Goal: Information Seeking & Learning: Check status

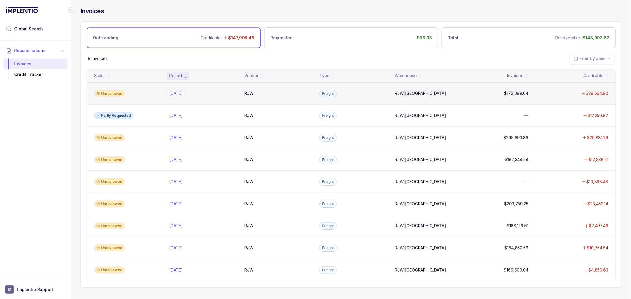
click at [175, 92] on p "[DATE]" at bounding box center [176, 93] width 17 height 7
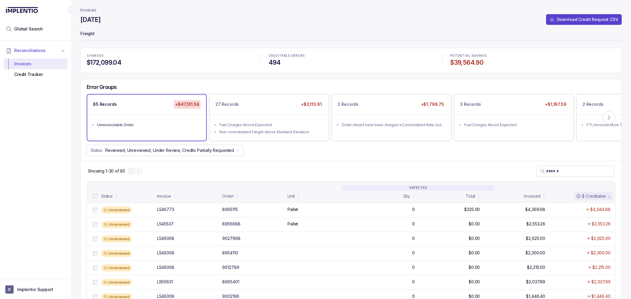
click at [179, 88] on div "Error Groups" at bounding box center [351, 89] width 541 height 10
drag, startPoint x: 289, startPoint y: 157, endPoint x: 283, endPoint y: 157, distance: 5.3
click at [289, 156] on div "Error Groups 85 Records +$47,131.58 Unreconcilable Order 27 Records +$3,113.61 …" at bounding box center [351, 120] width 541 height 82
click at [260, 146] on div "Status: Reviewed, Unreviewed, Under Review, Credits Partially Requested" at bounding box center [351, 150] width 541 height 11
click at [261, 157] on div "Error Groups 85 Records +$47,131.58 Unreconcilable Order 27 Records +$3,113.61 …" at bounding box center [351, 120] width 541 height 82
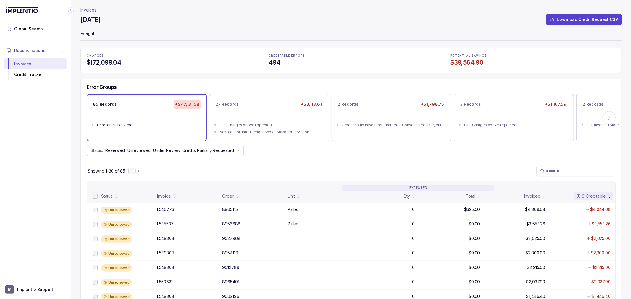
click at [263, 162] on div "Showing 1-30 of 85" at bounding box center [351, 171] width 541 height 20
click at [261, 167] on div "Showing 1-30 of 85" at bounding box center [351, 171] width 541 height 20
click at [259, 167] on div "Showing 1-30 of 85" at bounding box center [351, 171] width 541 height 20
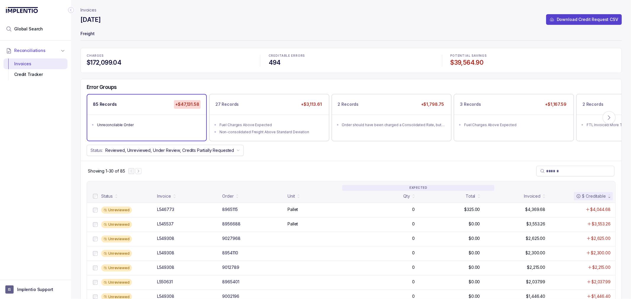
click at [259, 167] on div "Showing 1-30 of 85" at bounding box center [351, 171] width 541 height 20
click at [607, 119] on icon at bounding box center [609, 118] width 6 height 6
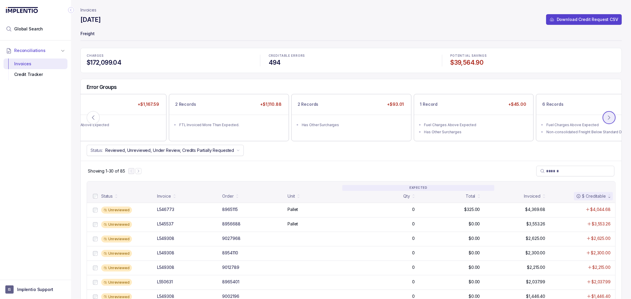
click at [607, 119] on icon at bounding box center [609, 118] width 6 height 6
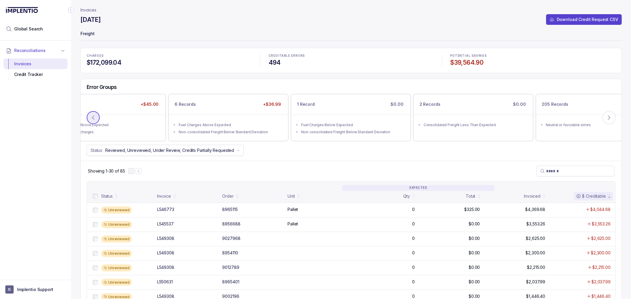
click at [88, 115] on button at bounding box center [93, 117] width 13 height 13
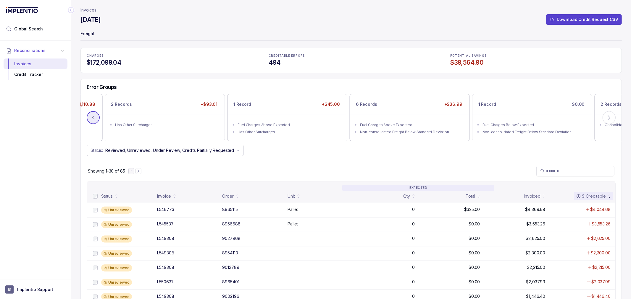
click at [88, 115] on button at bounding box center [93, 117] width 13 height 13
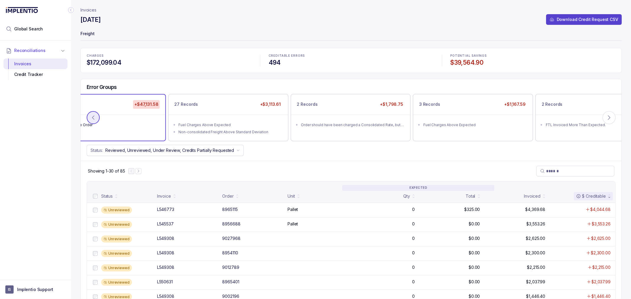
click at [88, 117] on button at bounding box center [93, 117] width 13 height 13
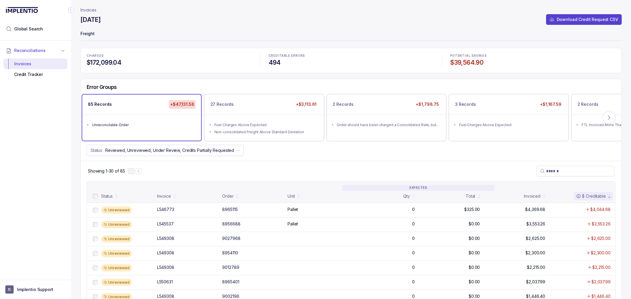
click at [34, 157] on div "Reconciliations Invoices Credit Tracker" at bounding box center [35, 159] width 71 height 236
click at [344, 157] on div "Error Groups 85 Records +$47,131.58 Unreconcilable Order 27 Records +$3,113.61 …" at bounding box center [351, 120] width 541 height 82
click at [217, 84] on div "Error Groups" at bounding box center [351, 89] width 541 height 10
click at [215, 85] on div "Error Groups" at bounding box center [351, 89] width 541 height 10
drag, startPoint x: 169, startPoint y: 196, endPoint x: 176, endPoint y: 198, distance: 7.6
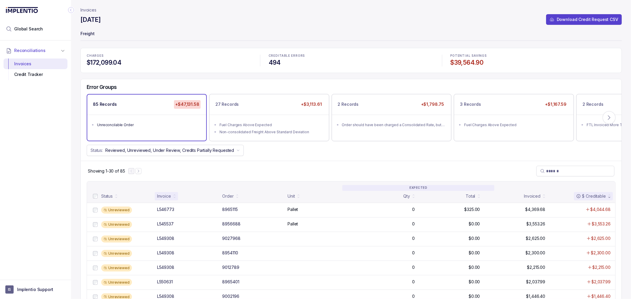
click at [169, 196] on div "Invoice" at bounding box center [164, 196] width 14 height 6
click at [172, 200] on div "Invoice" at bounding box center [166, 196] width 23 height 8
click at [141, 170] on button "Next Page" at bounding box center [138, 171] width 6 height 6
click at [144, 173] on div "Showing 31-60 of 85" at bounding box center [351, 171] width 541 height 20
click at [141, 172] on icon "Next Page" at bounding box center [141, 171] width 4 height 4
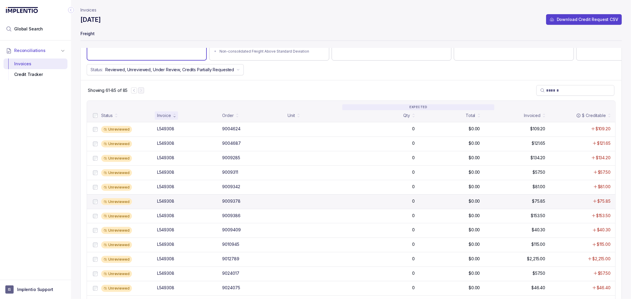
scroll to position [33, 0]
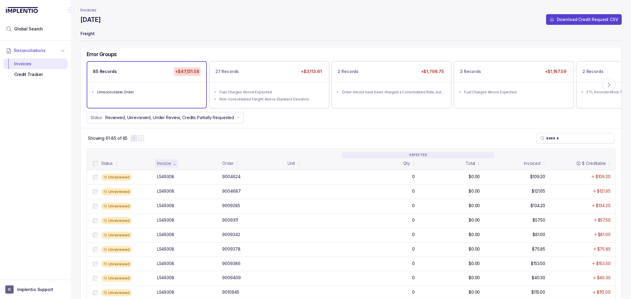
click at [133, 141] on button "Previous Page" at bounding box center [134, 138] width 6 height 6
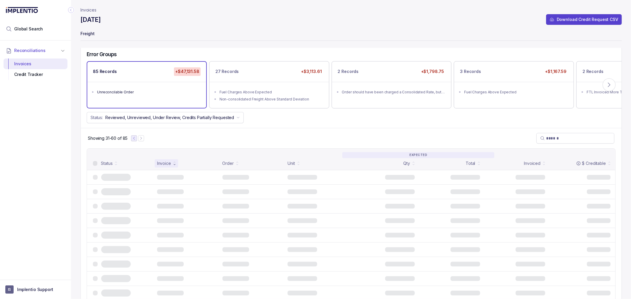
click at [135, 140] on icon "Previous Page" at bounding box center [134, 138] width 4 height 4
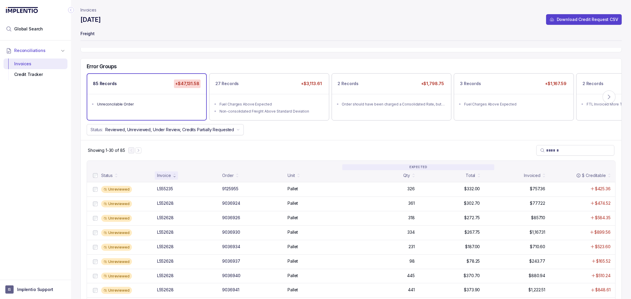
scroll to position [0, 0]
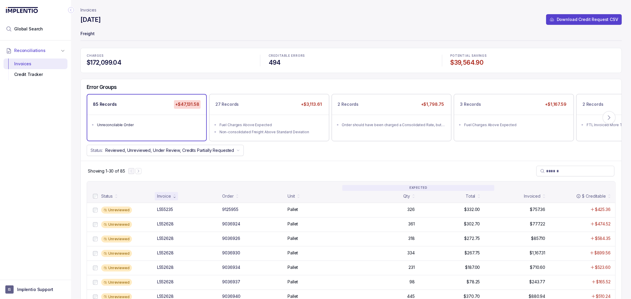
click at [290, 165] on div "Showing 1-30 of 85" at bounding box center [351, 171] width 541 height 20
click at [139, 172] on icon "Next Page" at bounding box center [138, 171] width 4 height 4
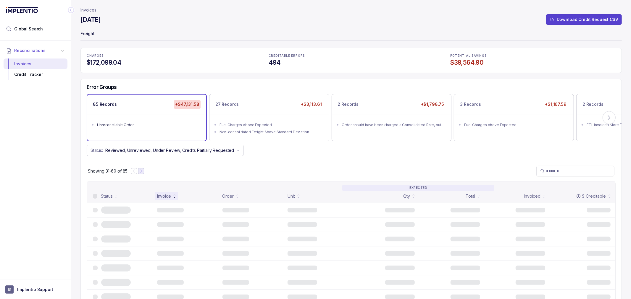
click at [139, 172] on icon "Next Page" at bounding box center [141, 171] width 4 height 4
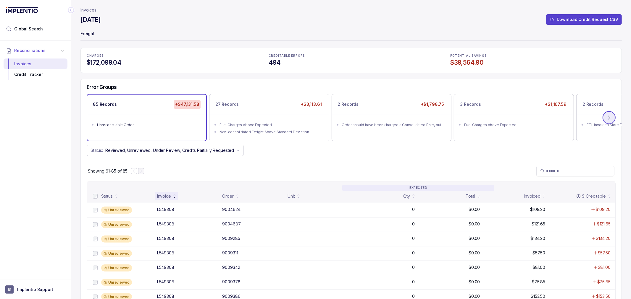
click at [614, 120] on button at bounding box center [608, 117] width 13 height 13
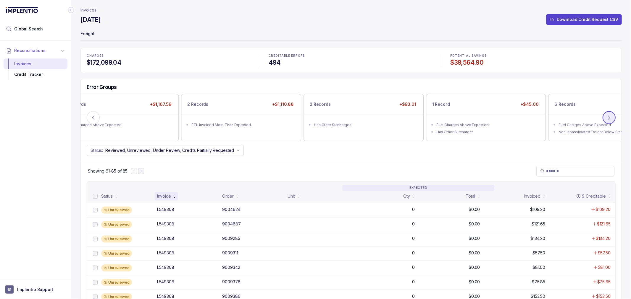
click at [607, 119] on icon at bounding box center [609, 118] width 6 height 6
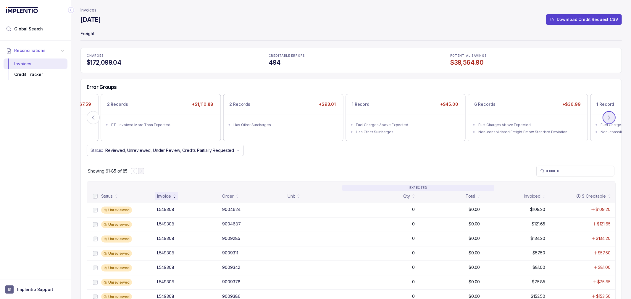
click at [607, 119] on icon at bounding box center [609, 118] width 6 height 6
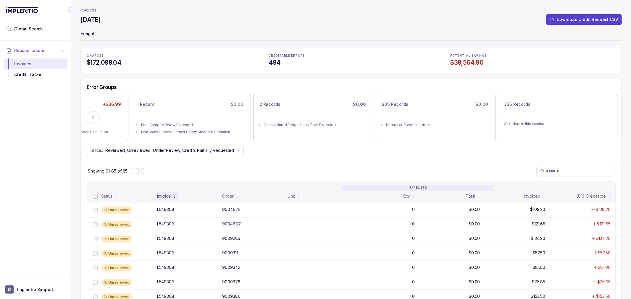
click at [487, 174] on div "Showing 61-85 of 85" at bounding box center [351, 171] width 541 height 20
click at [529, 119] on div "All orders in this invoice" at bounding box center [555, 124] width 119 height 18
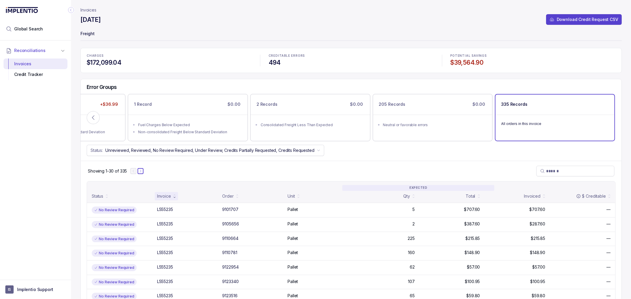
click at [140, 172] on icon "Next Page" at bounding box center [140, 171] width 4 height 4
click at [87, 119] on button at bounding box center [93, 117] width 13 height 13
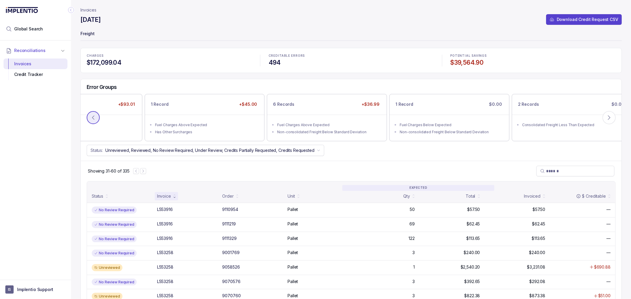
click at [92, 118] on icon at bounding box center [93, 118] width 6 height 6
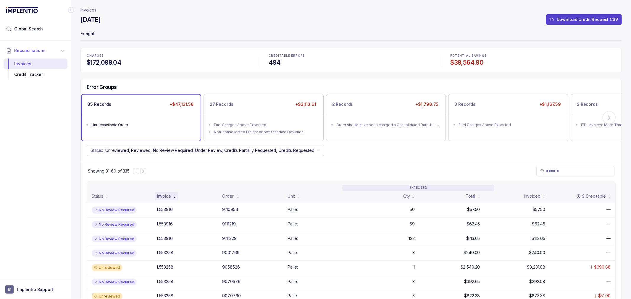
click at [166, 125] on div "Unreconcilable Order" at bounding box center [142, 125] width 103 height 6
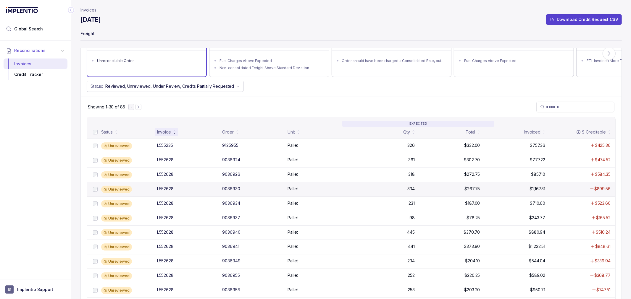
scroll to position [66, 0]
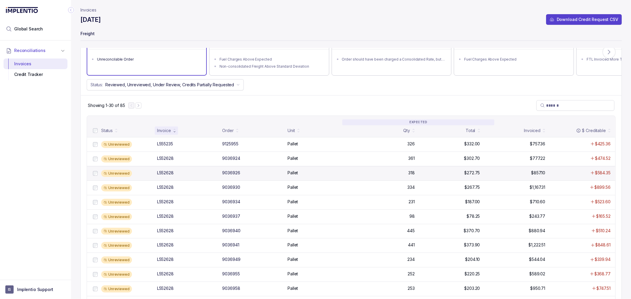
click at [168, 173] on div "L552628" at bounding box center [165, 173] width 17 height 6
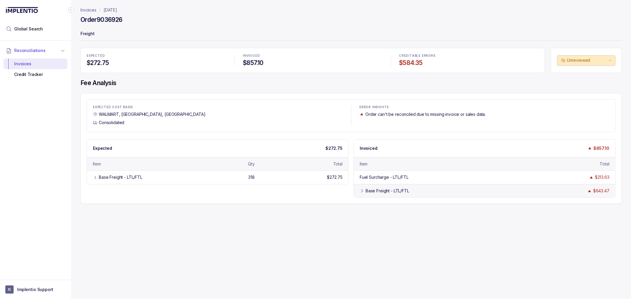
click at [362, 193] on icon at bounding box center [362, 191] width 5 height 5
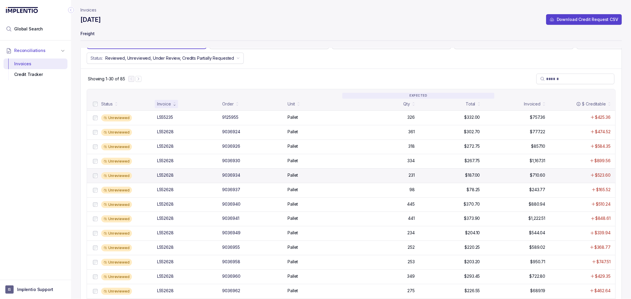
scroll to position [98, 0]
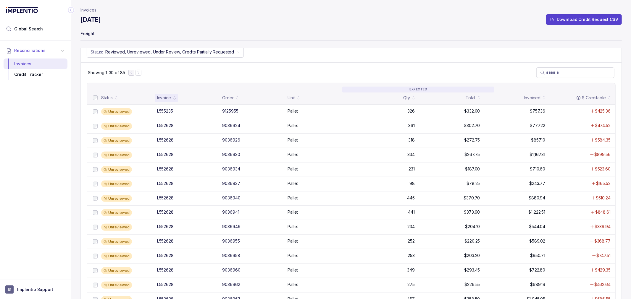
click at [55, 193] on div "Reconciliations Invoices Credit Tracker" at bounding box center [35, 159] width 71 height 236
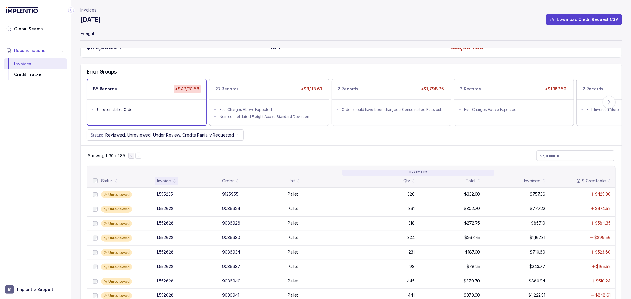
scroll to position [0, 0]
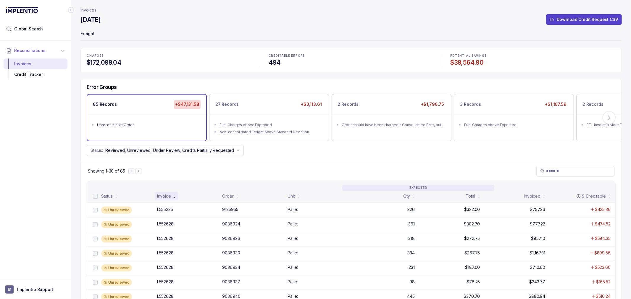
click at [347, 158] on div "Error Groups 85 Records +$47,131.58 Unreconcilable Order 27 Records +$3,113.61 …" at bounding box center [351, 120] width 541 height 82
click at [305, 167] on div "Showing 1-30 of 85" at bounding box center [351, 171] width 541 height 20
click at [246, 174] on div "Showing 1-30 of 85" at bounding box center [351, 171] width 541 height 20
click at [260, 168] on div "Showing 1-30 of 85" at bounding box center [351, 171] width 541 height 20
click at [274, 163] on div "Showing 1-30 of 85" at bounding box center [351, 171] width 541 height 20
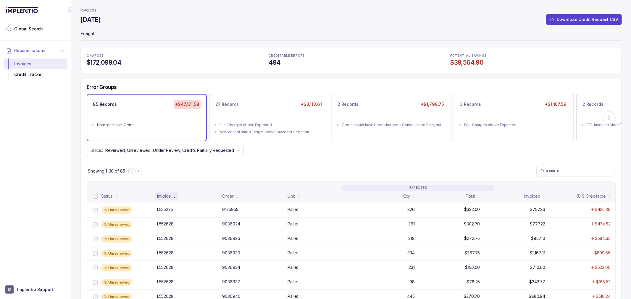
click at [274, 163] on div "Showing 1-30 of 85" at bounding box center [351, 171] width 541 height 20
click at [280, 156] on div "Status: Reviewed, Unreviewed, Under Review, Credits Partially Requested" at bounding box center [351, 150] width 541 height 11
click at [286, 147] on div "Status: Reviewed, Unreviewed, Under Review, Credits Partially Requested" at bounding box center [351, 150] width 541 height 11
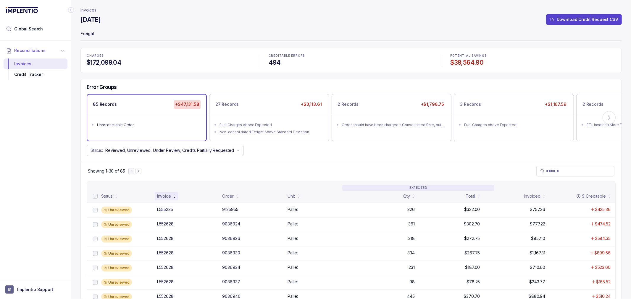
click at [284, 148] on div "Status: Reviewed, Unreviewed, Under Review, Credits Partially Requested" at bounding box center [351, 150] width 541 height 11
click at [413, 109] on div "2 Records +$1,798.75" at bounding box center [391, 105] width 119 height 20
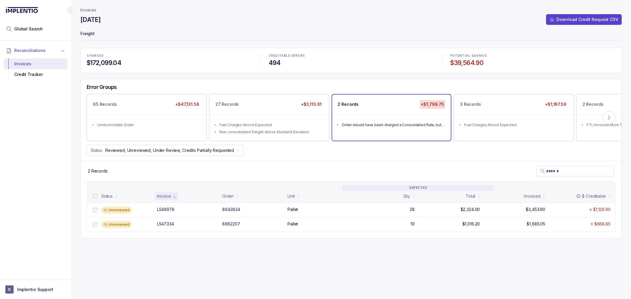
click at [312, 166] on div "2 Records" at bounding box center [351, 171] width 541 height 20
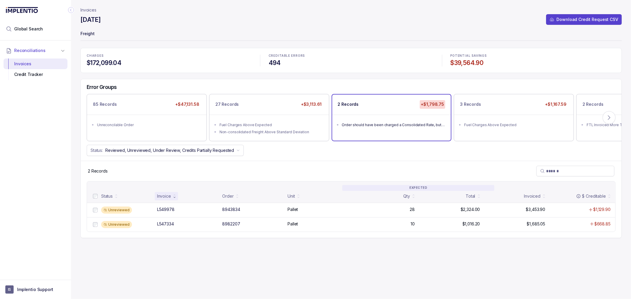
click at [310, 165] on div "2 Records" at bounding box center [351, 171] width 541 height 20
click at [237, 210] on div "8943834" at bounding box center [231, 210] width 18 height 6
click at [230, 223] on div "8982207" at bounding box center [231, 224] width 18 height 6
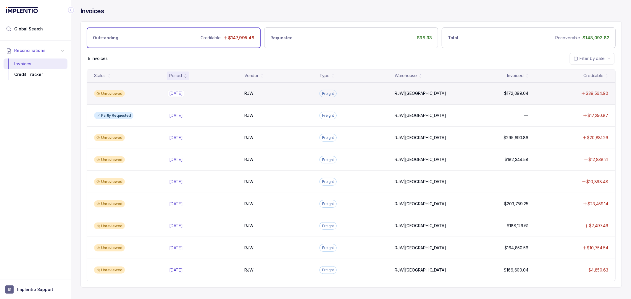
click at [171, 93] on p "[DATE]" at bounding box center [176, 93] width 17 height 7
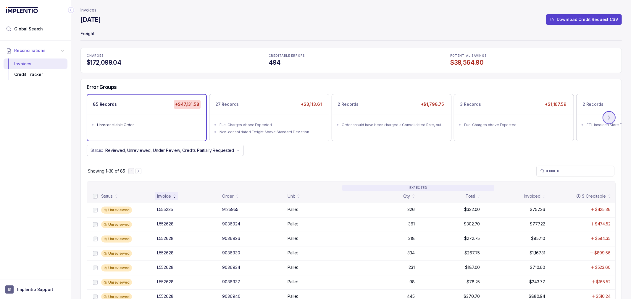
click at [606, 120] on icon at bounding box center [609, 118] width 6 height 6
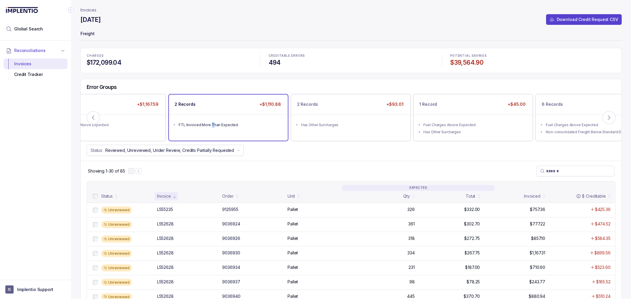
click at [211, 123] on div "FTL Invoiced More Than Expected." at bounding box center [230, 125] width 103 height 6
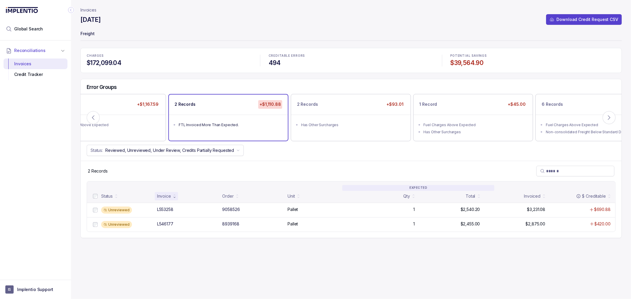
click at [313, 167] on div "2 Records" at bounding box center [351, 171] width 541 height 20
click at [309, 163] on div "2 Records" at bounding box center [351, 171] width 541 height 20
click at [167, 210] on div "L553258" at bounding box center [165, 210] width 16 height 6
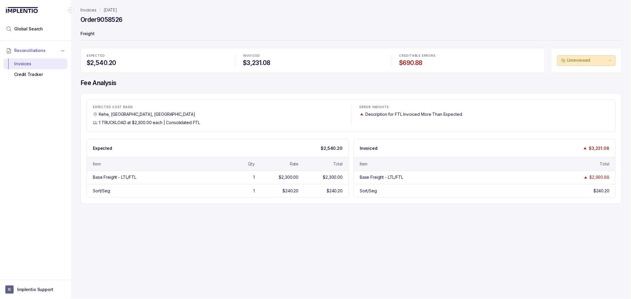
drag, startPoint x: 373, startPoint y: 230, endPoint x: 373, endPoint y: 226, distance: 4.2
click at [373, 230] on div "Invoices [DATE] Order 9058526 Freight EXPECTED $2,540.20 INVOICED $3,231.08 CRE…" at bounding box center [348, 149] width 555 height 299
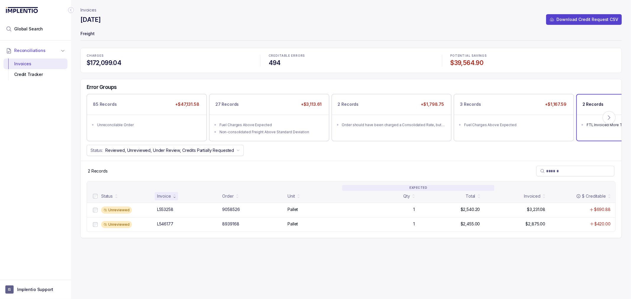
click at [501, 149] on div "Status: Reviewed, Unreviewed, Under Review, Credits Partially Requested" at bounding box center [351, 150] width 541 height 11
click at [612, 115] on button at bounding box center [608, 117] width 13 height 13
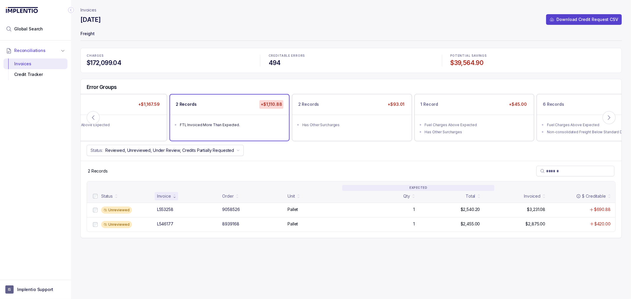
click at [368, 155] on div "Status: Reviewed, Unreviewed, Under Review, Credits Partially Requested" at bounding box center [351, 150] width 541 height 11
click at [368, 134] on div "2 Records +$93.01 Has Other Surcharges" at bounding box center [350, 118] width 119 height 46
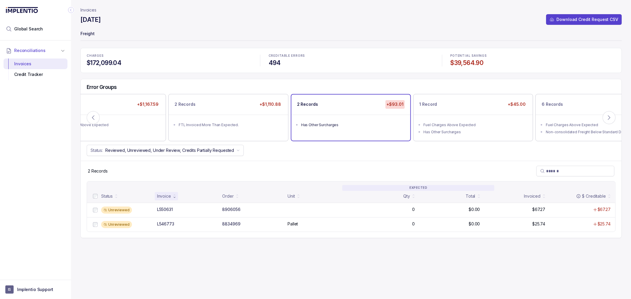
click at [363, 166] on div "2 Records" at bounding box center [351, 171] width 541 height 20
click at [350, 169] on div "2 Records" at bounding box center [351, 171] width 541 height 20
click at [431, 163] on div "2 Records" at bounding box center [351, 171] width 541 height 20
click at [438, 161] on div "2 Records" at bounding box center [351, 171] width 541 height 20
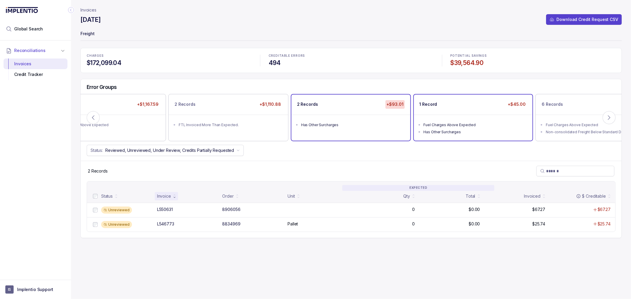
click at [505, 130] on div "Has Other Surcharges" at bounding box center [474, 132] width 103 height 6
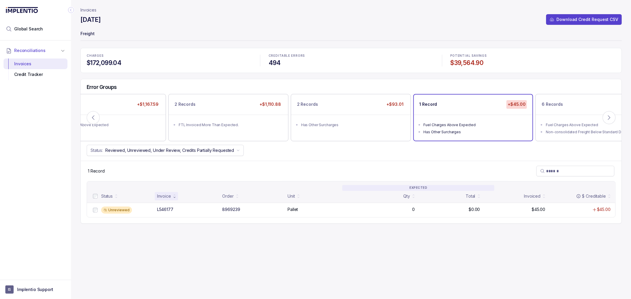
click at [332, 245] on div "Invoices [DATE] Download Credit Request CSV Freight CHARGES $172,099.04 CREDITA…" at bounding box center [350, 149] width 541 height 299
click at [337, 240] on div "Invoices [DATE] Download Credit Request CSV Freight CHARGES $172,099.04 CREDITA…" at bounding box center [350, 149] width 541 height 299
click at [300, 242] on div "Invoices [DATE] Download Credit Request CSV Freight CHARGES $172,099.04 CREDITA…" at bounding box center [350, 149] width 541 height 299
click at [160, 209] on div "L546177" at bounding box center [165, 210] width 16 height 6
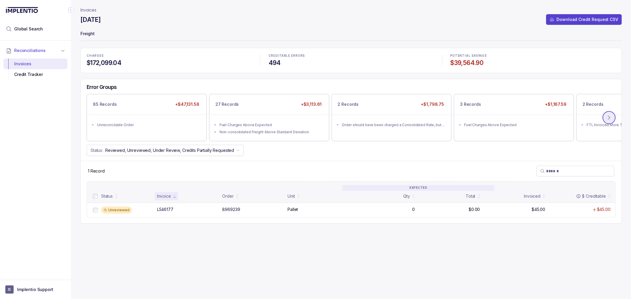
click at [610, 116] on icon at bounding box center [609, 118] width 6 height 6
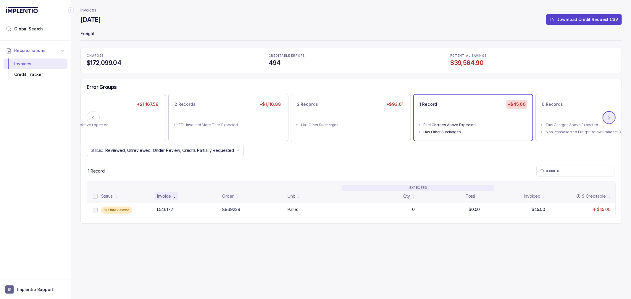
click at [610, 116] on icon at bounding box center [609, 118] width 6 height 6
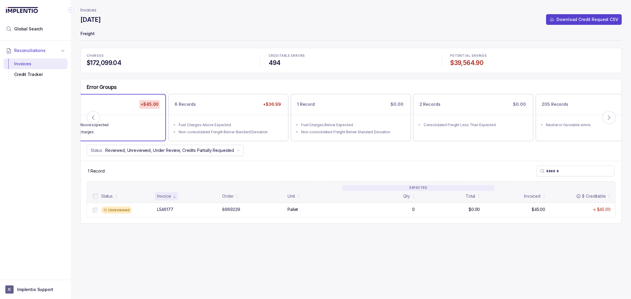
click at [267, 159] on div "Error Groups 85 Records +$47,131.58 Unreconcilable Order 27 Records +$3,113.61 …" at bounding box center [351, 120] width 541 height 82
click at [250, 122] on div "Fuel Charges Above Expected" at bounding box center [230, 125] width 103 height 6
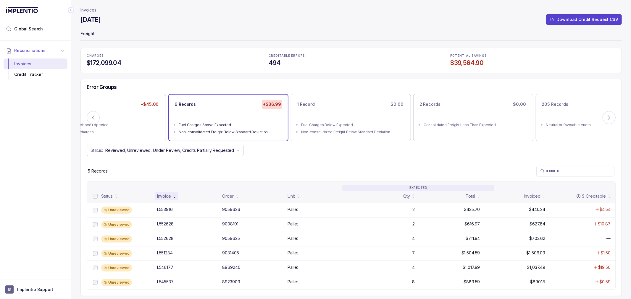
click at [283, 175] on div "5 Records" at bounding box center [351, 171] width 541 height 20
click at [293, 167] on div "5 Records" at bounding box center [351, 171] width 541 height 20
click at [167, 209] on div "L553916" at bounding box center [165, 210] width 16 height 6
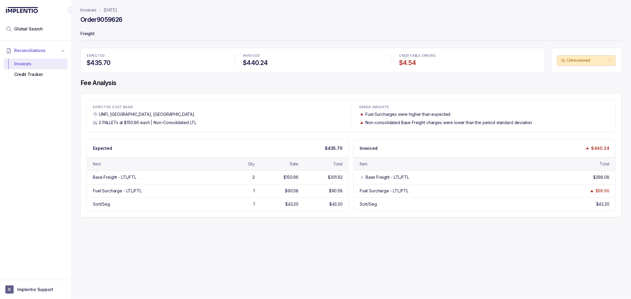
click at [193, 240] on div "Invoices [DATE] Order 9059626 Freight EXPECTED $435.70 INVOICED $440.24 CREDITA…" at bounding box center [348, 149] width 555 height 299
click at [193, 237] on div "Invoices [DATE] Order 9059626 Freight EXPECTED $435.70 INVOICED $440.24 CREDITA…" at bounding box center [348, 149] width 555 height 299
click at [190, 237] on div "Invoices [DATE] Order 9059626 Freight EXPECTED $435.70 INVOICED $440.24 CREDITA…" at bounding box center [348, 149] width 555 height 299
click at [189, 237] on div "Invoices [DATE] Order 9059626 Freight EXPECTED $435.70 INVOICED $440.24 CREDITA…" at bounding box center [348, 149] width 555 height 299
click at [188, 236] on div "Invoices [DATE] Order 9059626 Freight EXPECTED $435.70 INVOICED $440.24 CREDITA…" at bounding box center [348, 149] width 555 height 299
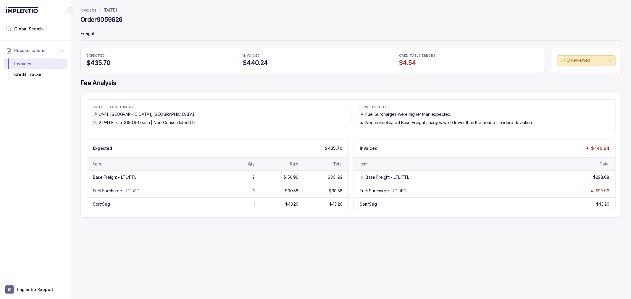
click at [196, 242] on div "Invoices [DATE] Order 9059626 Freight EXPECTED $435.70 INVOICED $440.24 CREDITA…" at bounding box center [348, 149] width 555 height 299
click at [196, 240] on div "Invoices [DATE] Order 9059626 Freight EXPECTED $435.70 INVOICED $440.24 CREDITA…" at bounding box center [348, 149] width 555 height 299
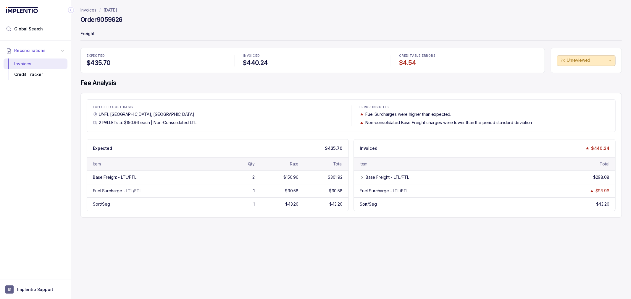
click at [200, 234] on div "Invoices [DATE] Order 9059626 Freight EXPECTED $435.70 INVOICED $440.24 CREDITA…" at bounding box center [348, 149] width 555 height 299
click at [198, 234] on div "Invoices [DATE] Order 9059626 Freight EXPECTED $435.70 INVOICED $440.24 CREDITA…" at bounding box center [348, 149] width 555 height 299
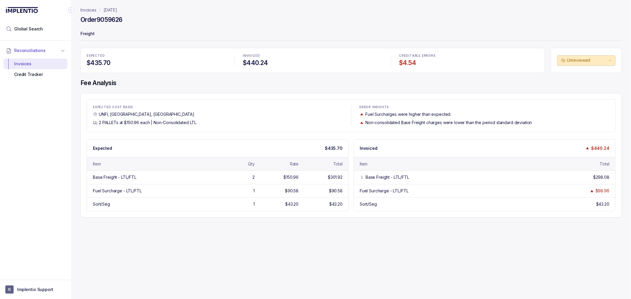
click at [176, 252] on div "Invoices [DATE] Order 9059626 Freight EXPECTED $435.70 INVOICED $440.24 CREDITA…" at bounding box center [348, 149] width 555 height 299
click at [175, 247] on div "Invoices [DATE] Order 9059626 Freight EXPECTED $435.70 INVOICED $440.24 CREDITA…" at bounding box center [348, 149] width 555 height 299
